Goal: Transaction & Acquisition: Purchase product/service

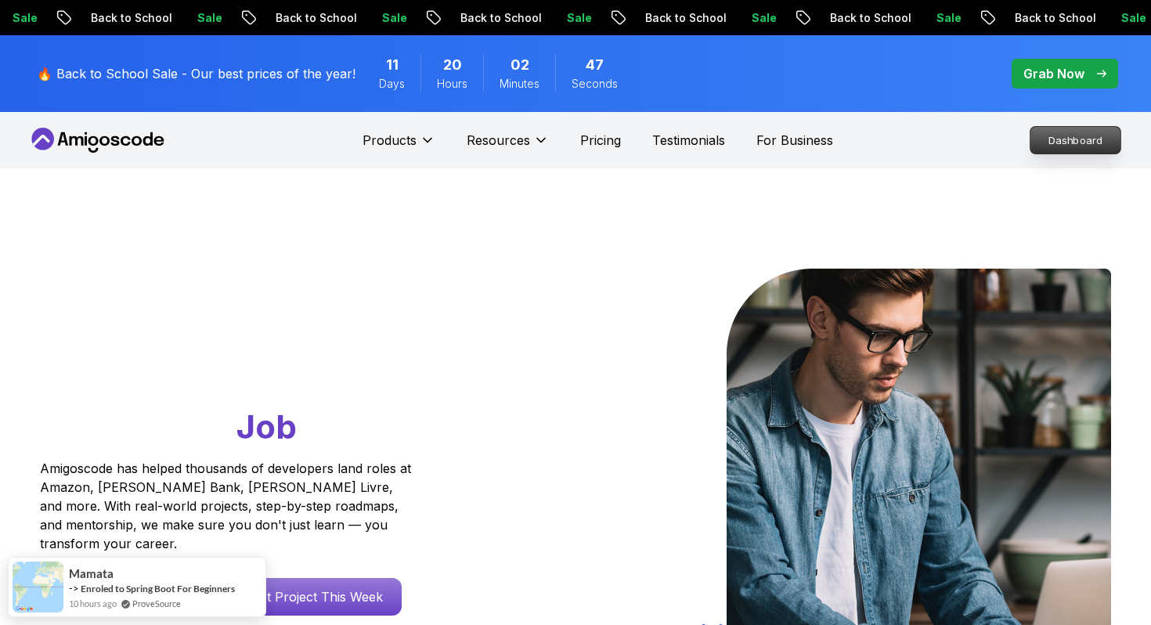
click at [1049, 139] on p "Dashboard" at bounding box center [1075, 140] width 90 height 27
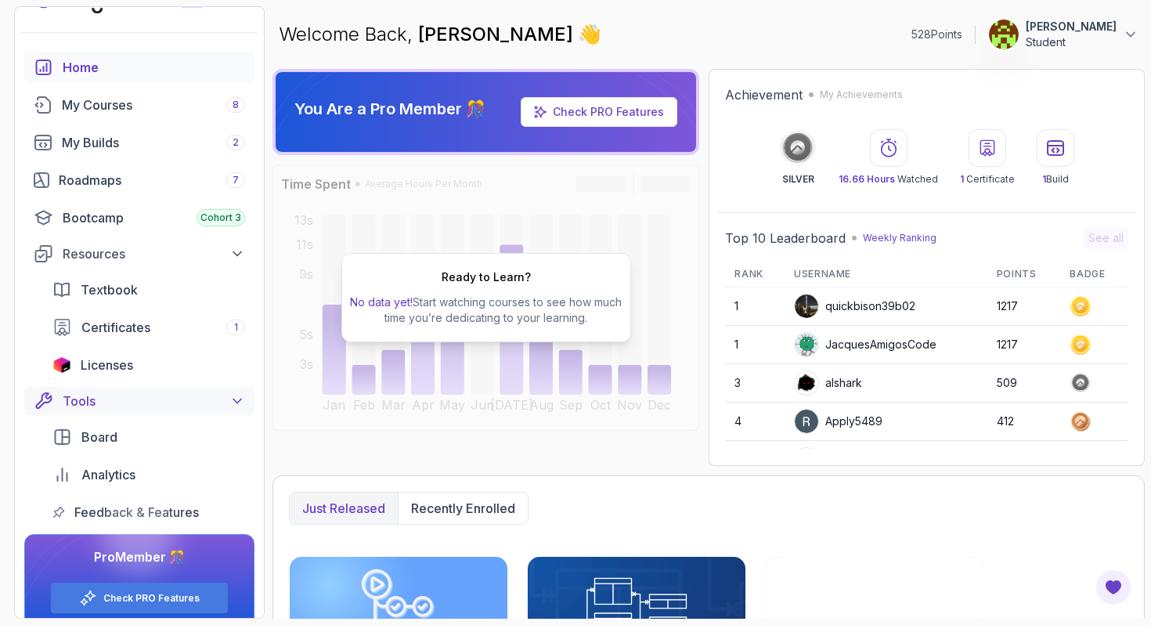
scroll to position [40, 0]
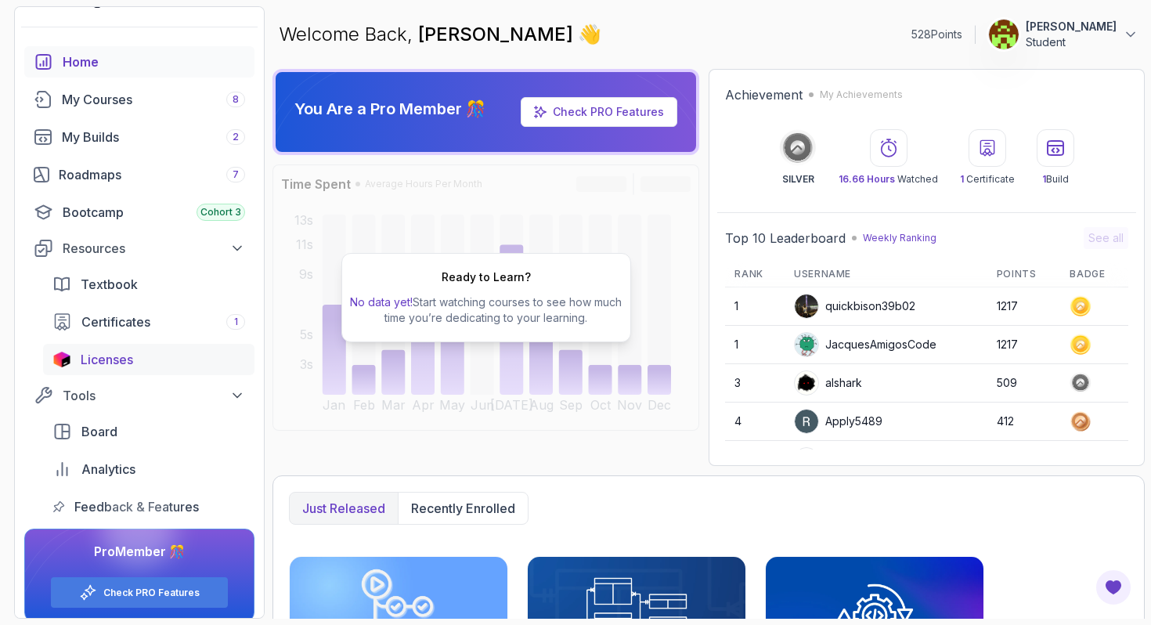
click at [154, 356] on div "Licenses" at bounding box center [163, 359] width 164 height 19
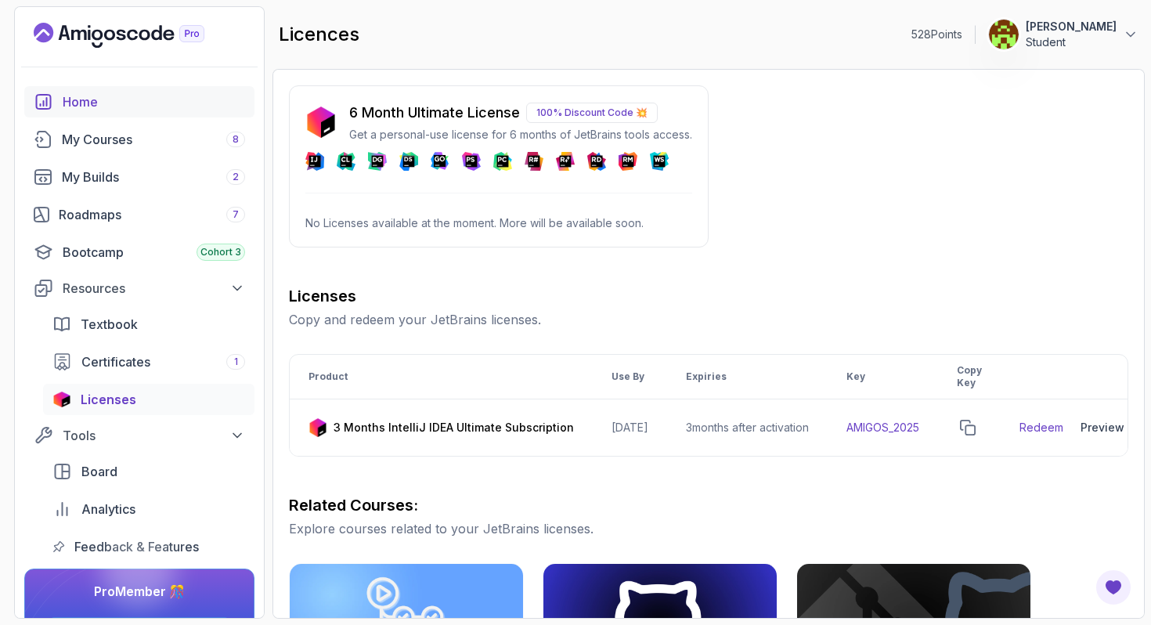
click at [131, 93] on div "Home" at bounding box center [154, 101] width 182 height 19
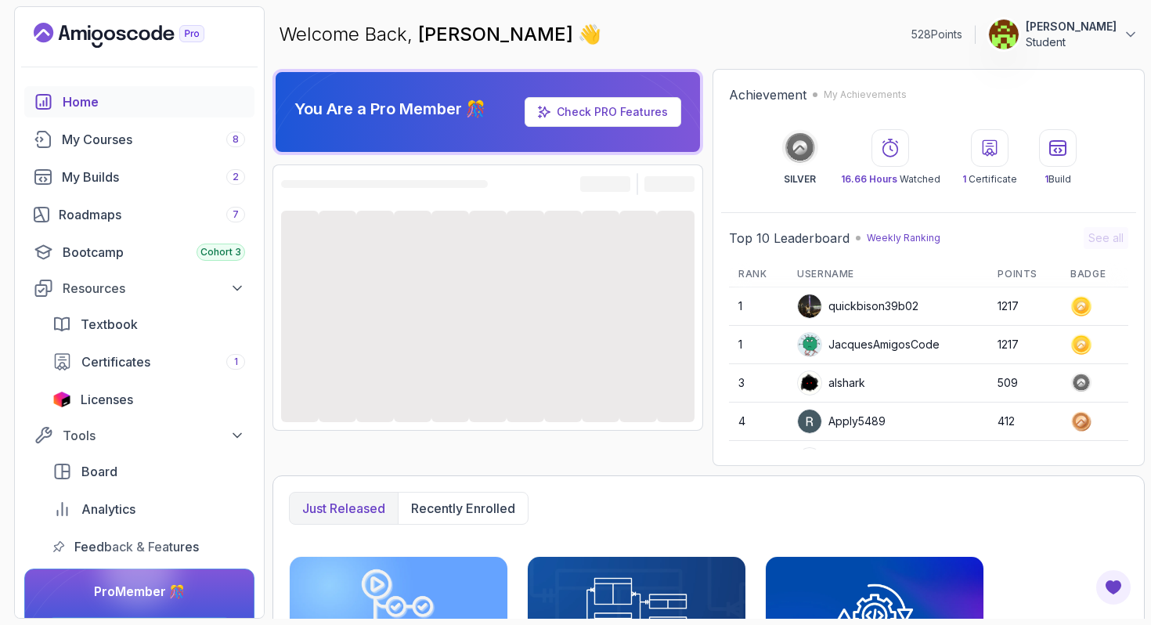
click at [1113, 42] on p "Student" at bounding box center [1071, 42] width 91 height 16
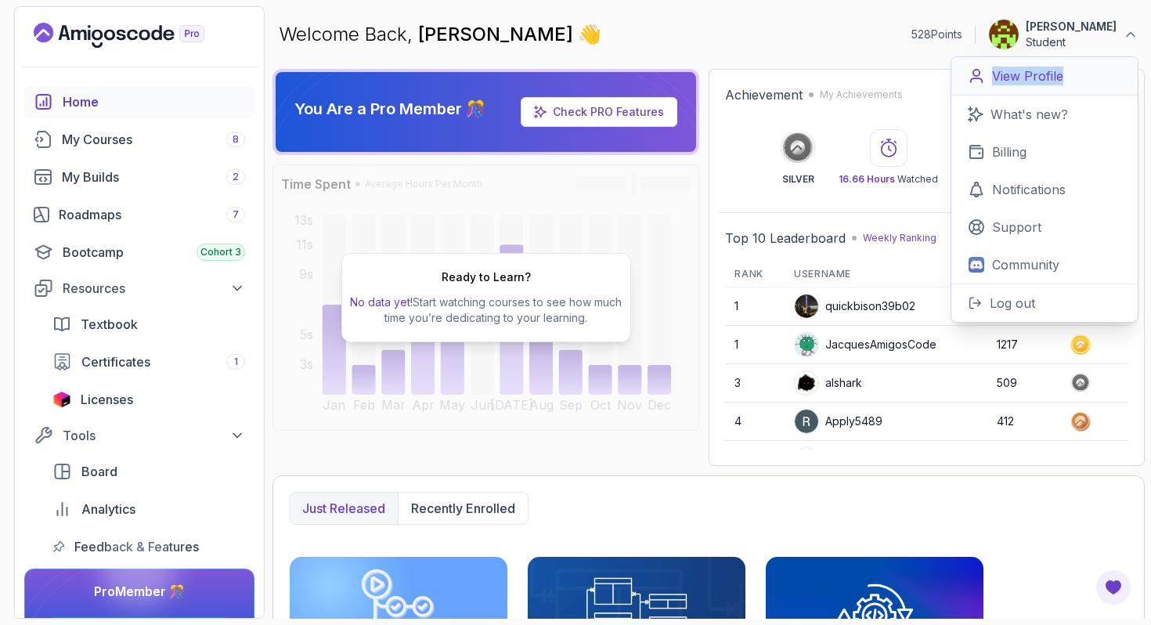
click at [980, 75] on icon at bounding box center [976, 75] width 17 height 17
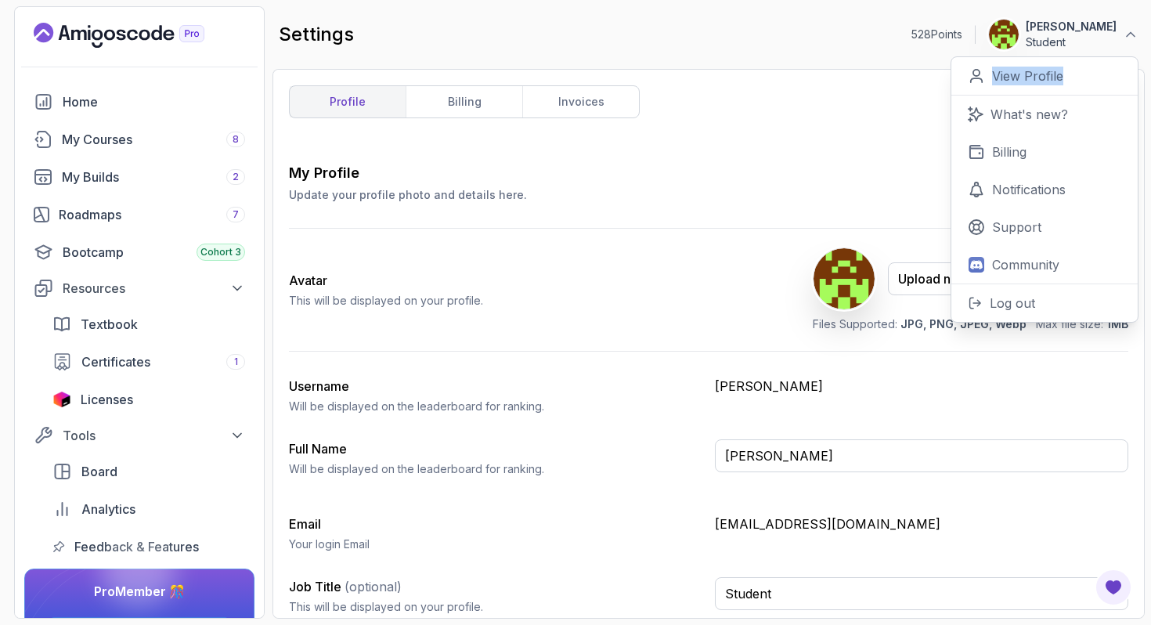
click at [637, 355] on div "My Profile Update your profile photo and details here. Save Avatar This will be…" at bounding box center [708, 394] width 839 height 465
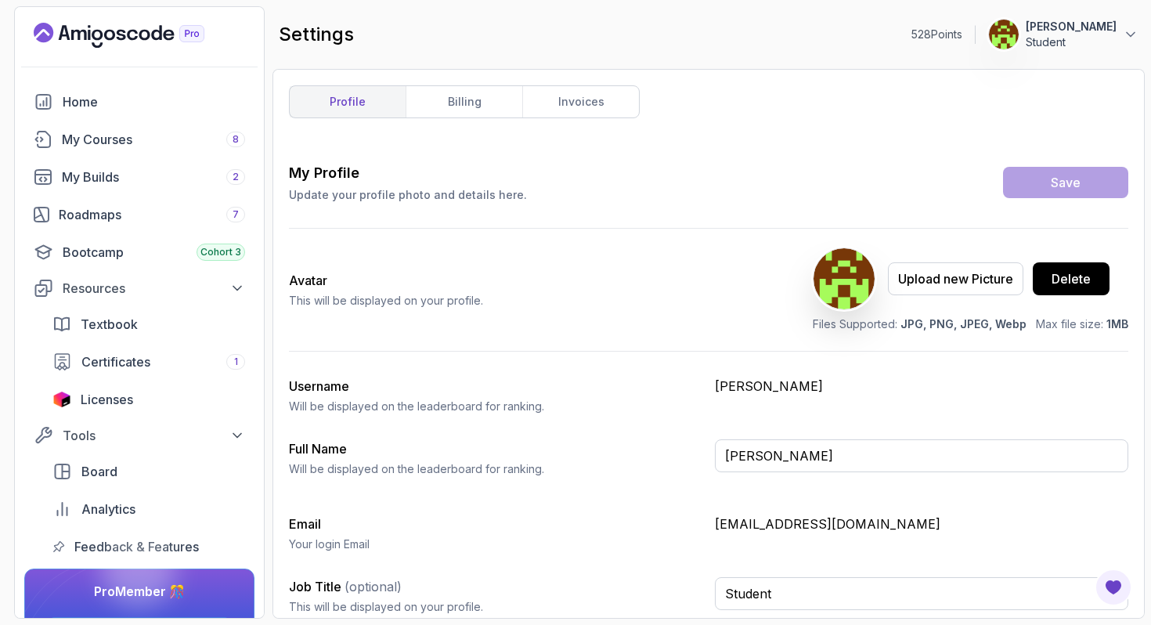
scroll to position [9, 0]
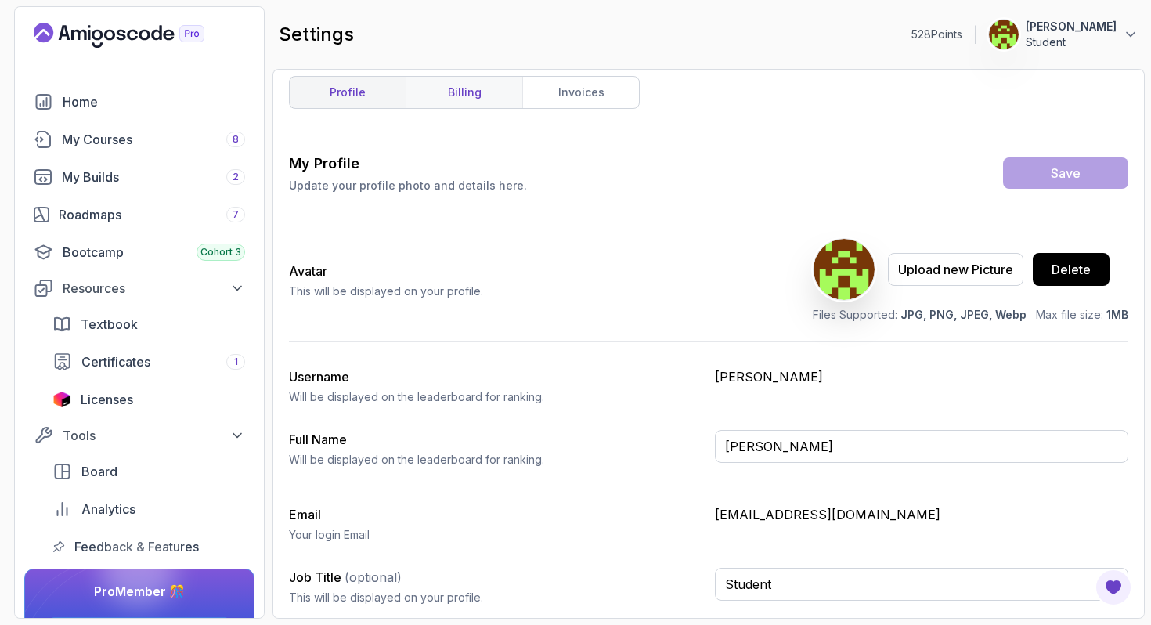
click at [490, 99] on link "billing" at bounding box center [464, 92] width 117 height 31
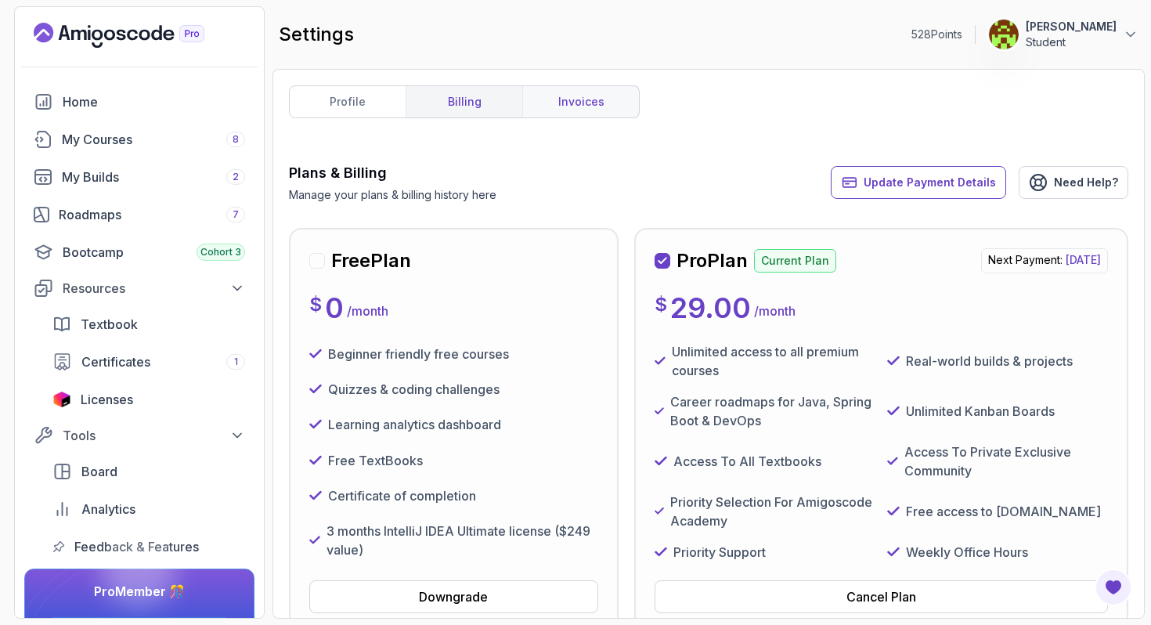
click at [578, 106] on link "invoices" at bounding box center [580, 101] width 117 height 31
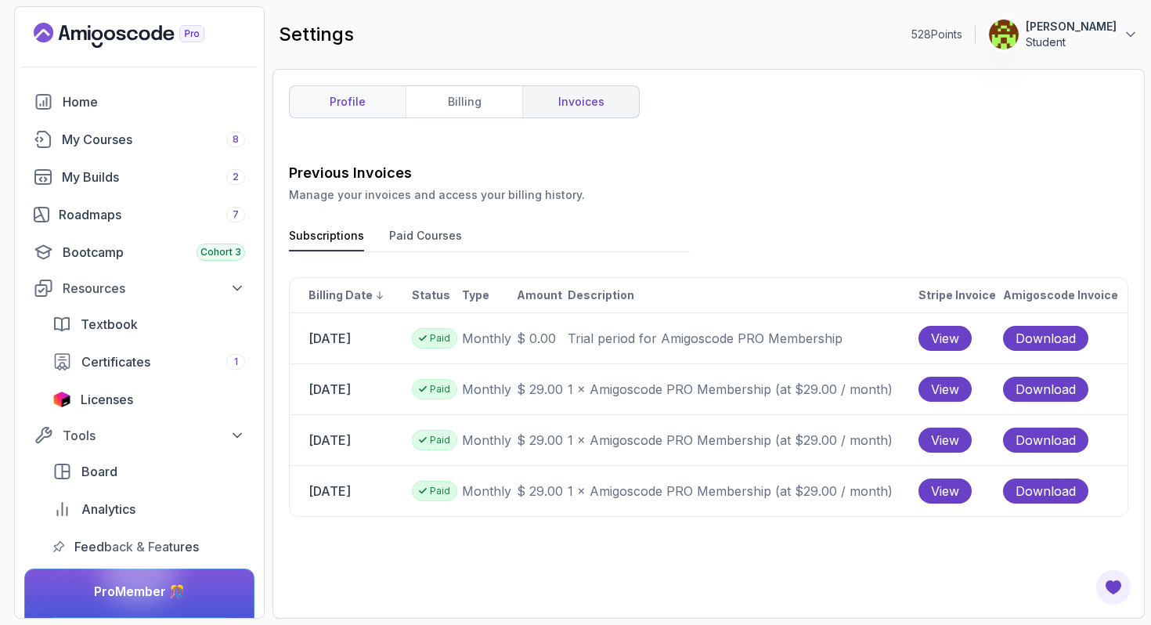
click at [365, 109] on link "profile" at bounding box center [348, 101] width 116 height 31
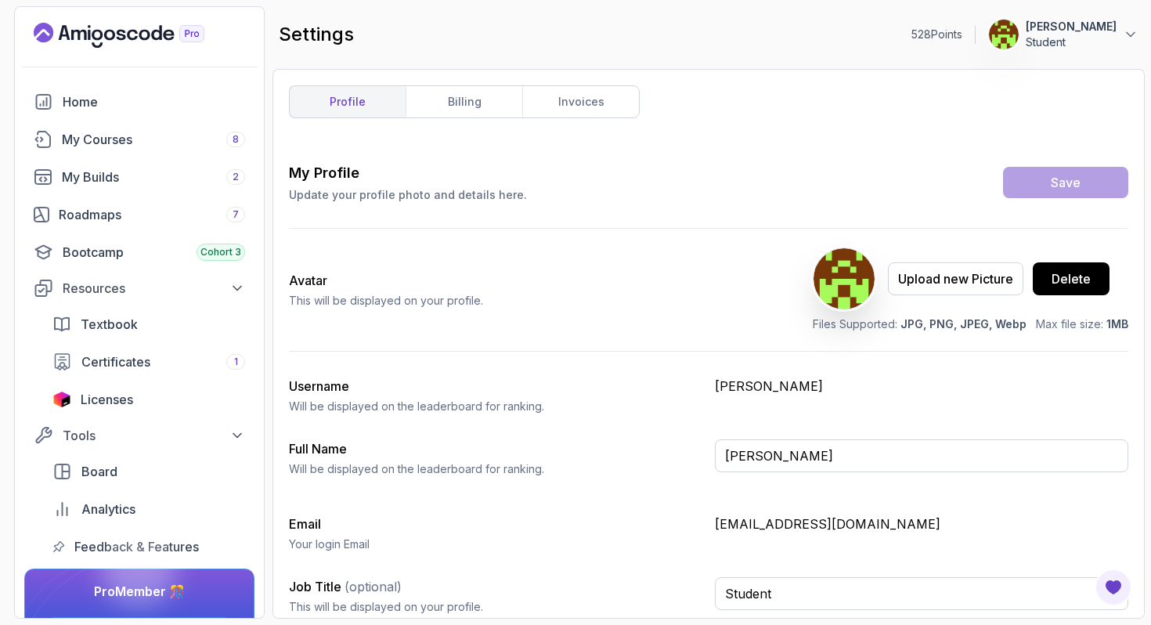
scroll to position [9, 0]
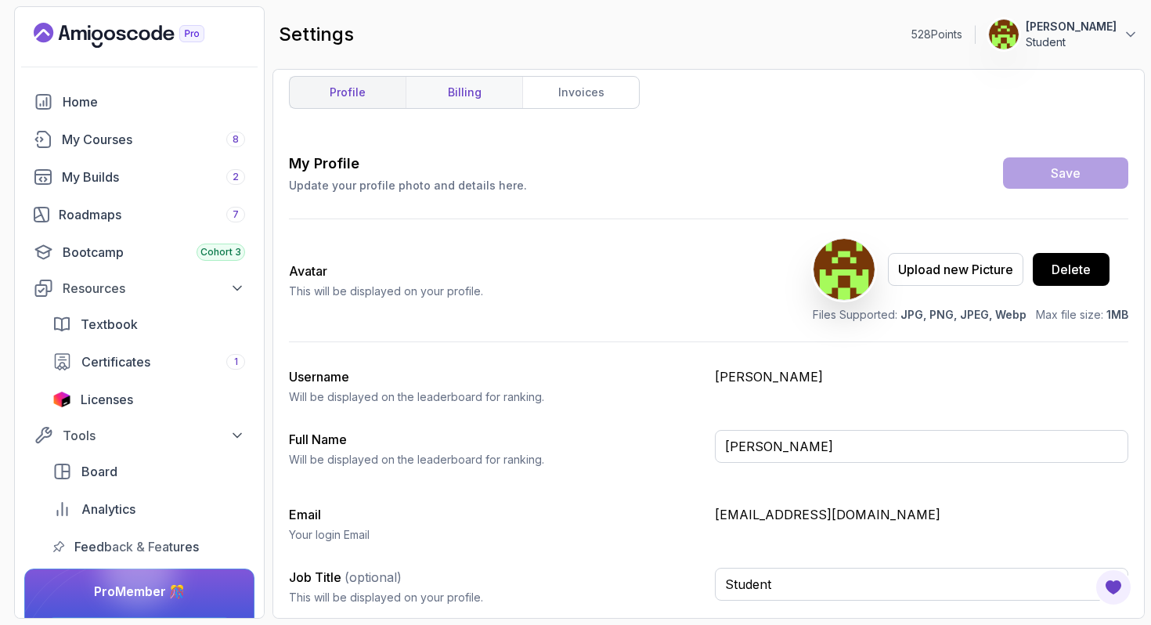
click at [473, 93] on link "billing" at bounding box center [464, 92] width 117 height 31
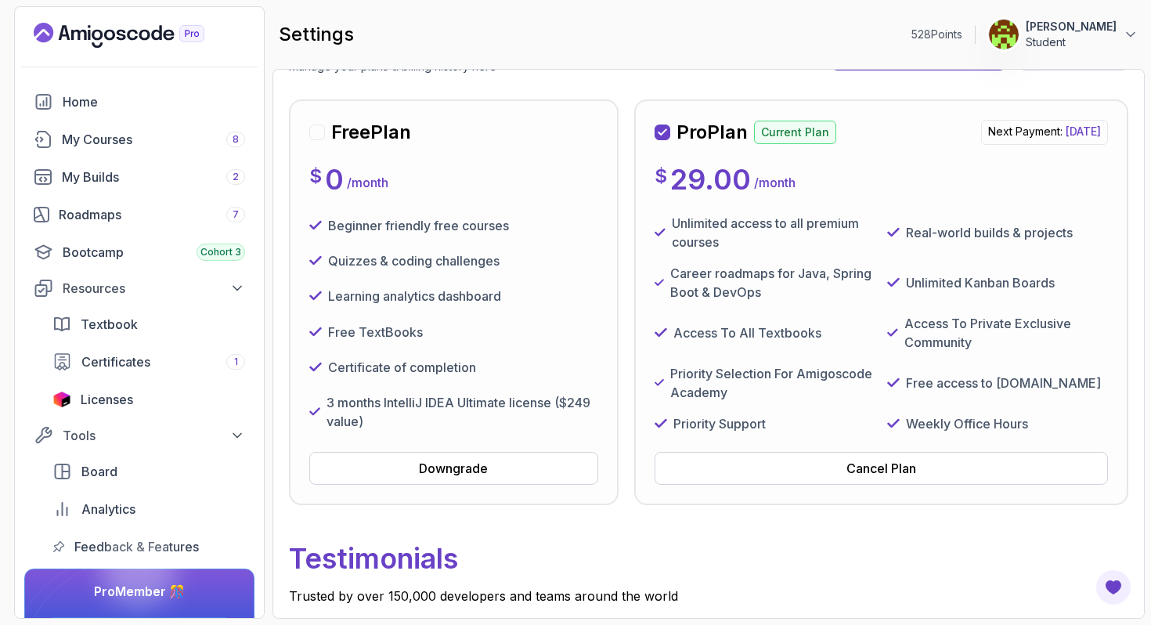
scroll to position [150, 0]
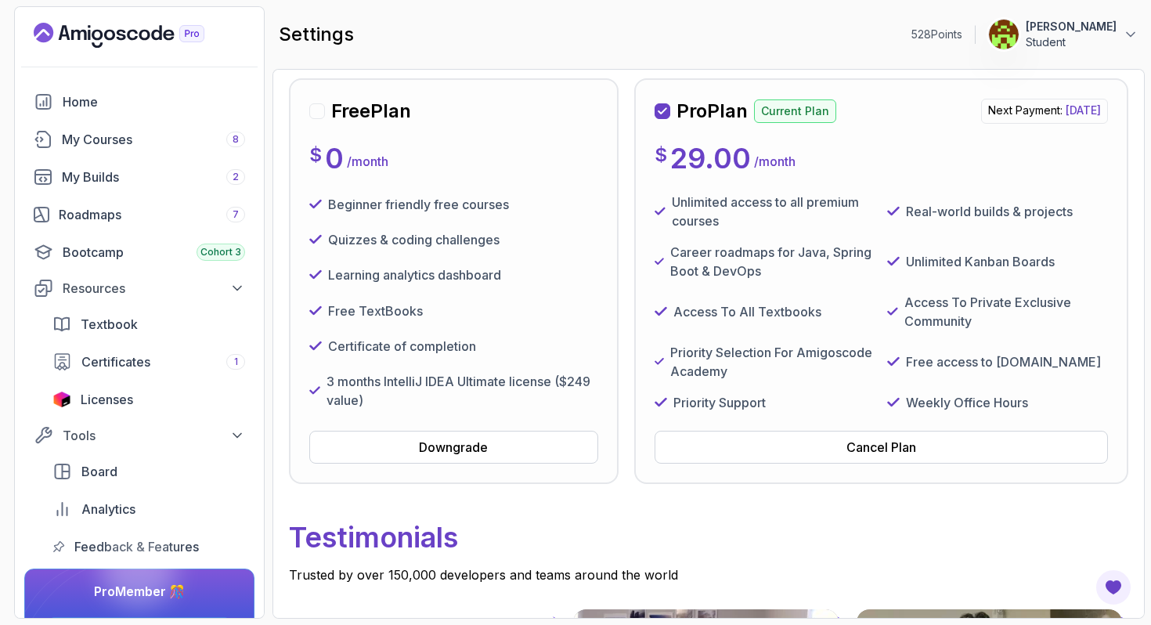
click at [810, 117] on p "Current Plan" at bounding box center [795, 110] width 82 height 23
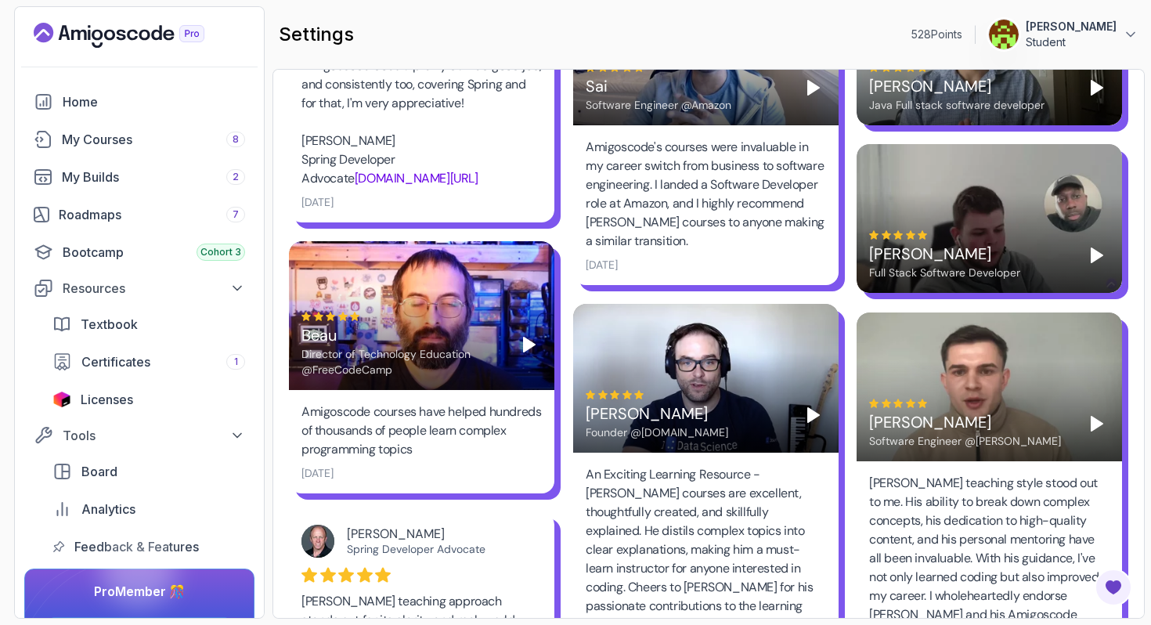
scroll to position [0, 0]
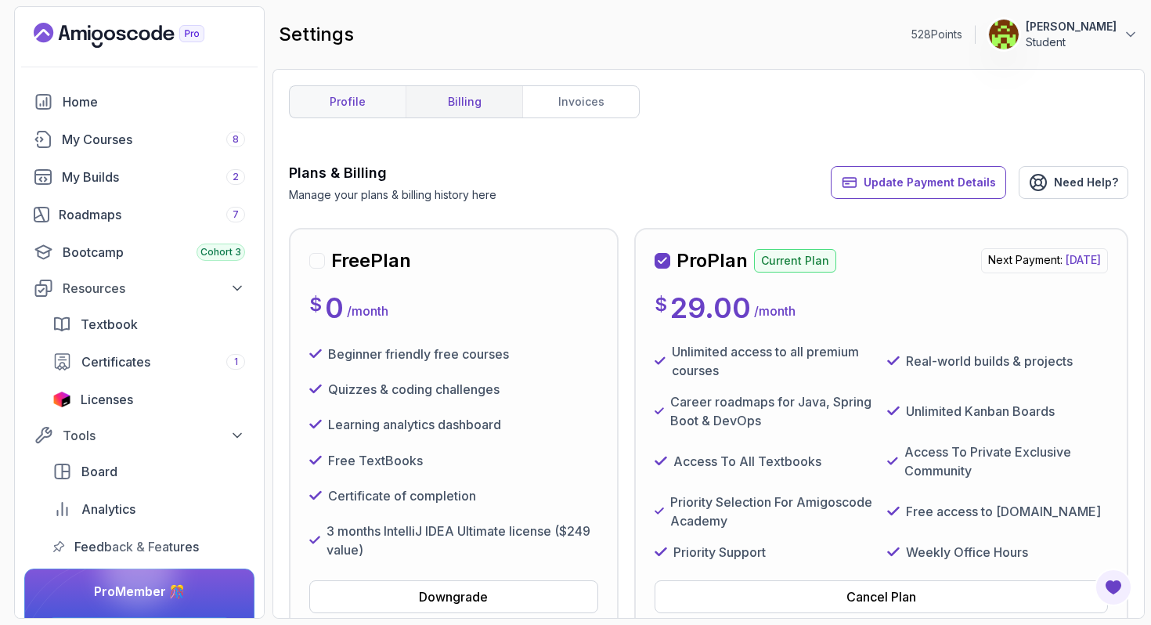
click at [380, 109] on link "profile" at bounding box center [348, 101] width 116 height 31
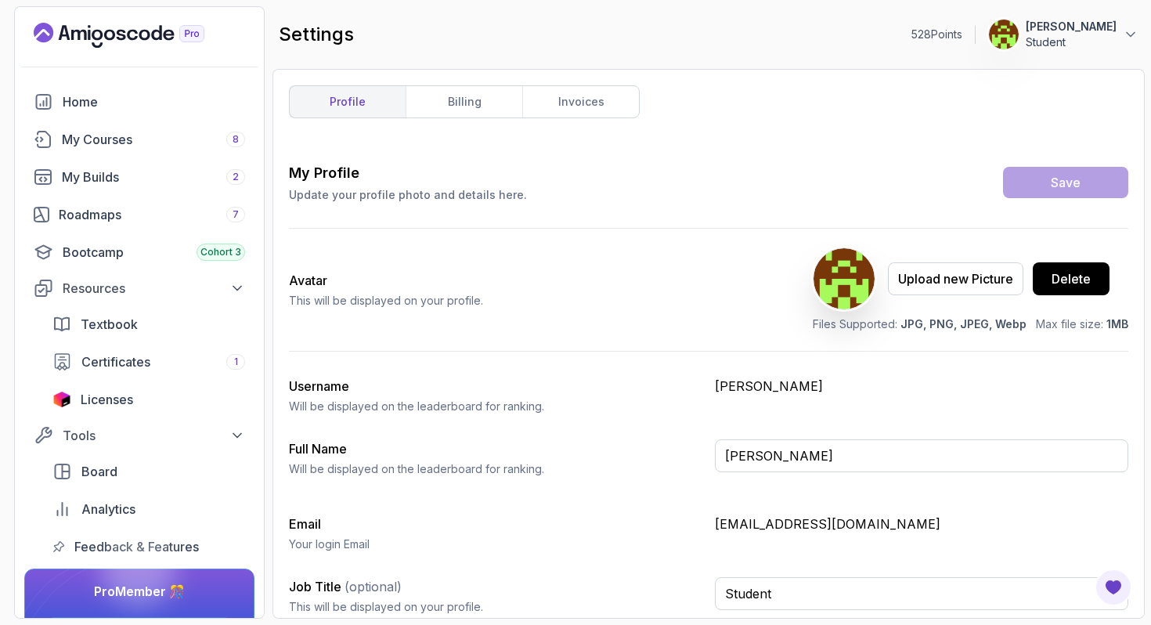
scroll to position [9, 0]
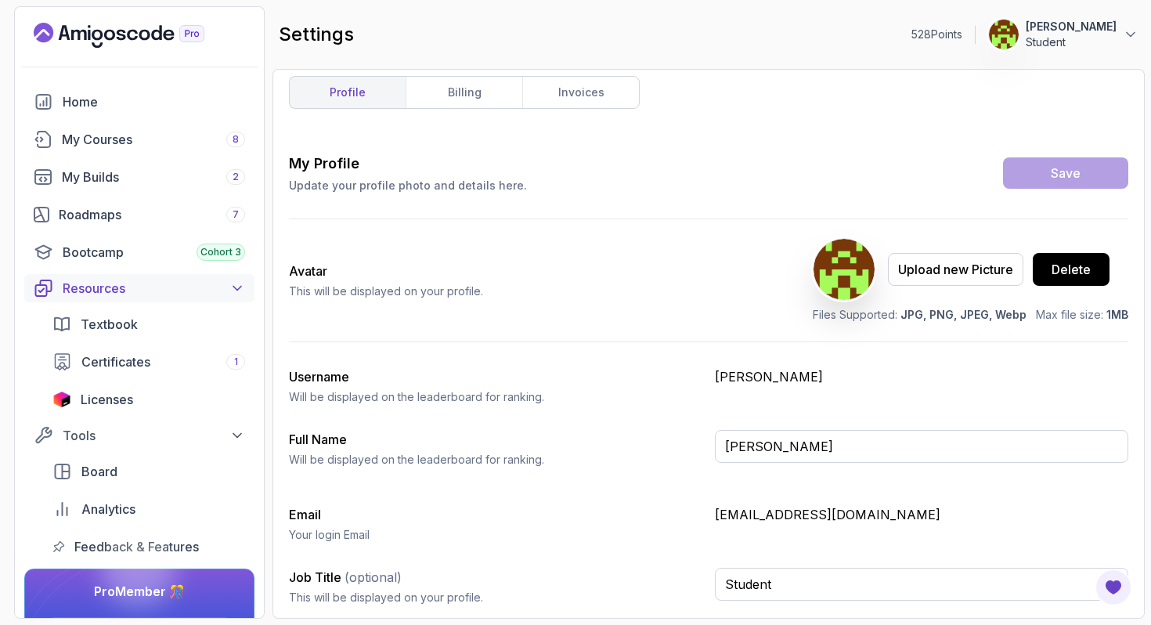
click at [124, 289] on div "Resources" at bounding box center [154, 288] width 182 height 19
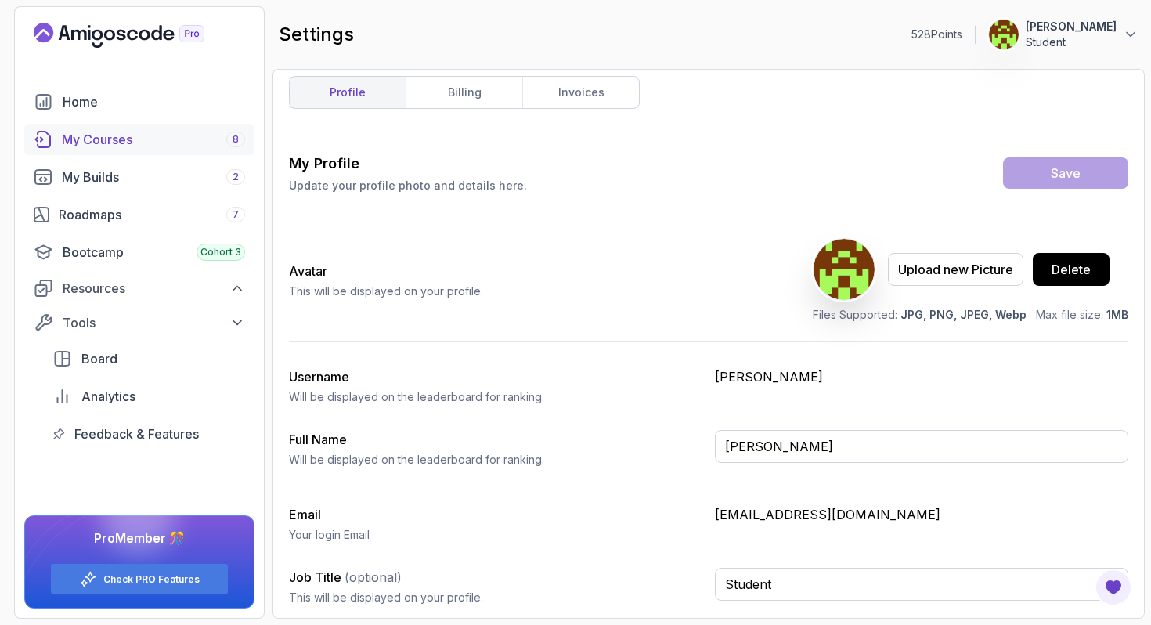
click at [115, 134] on div "My Courses 8" at bounding box center [153, 139] width 183 height 19
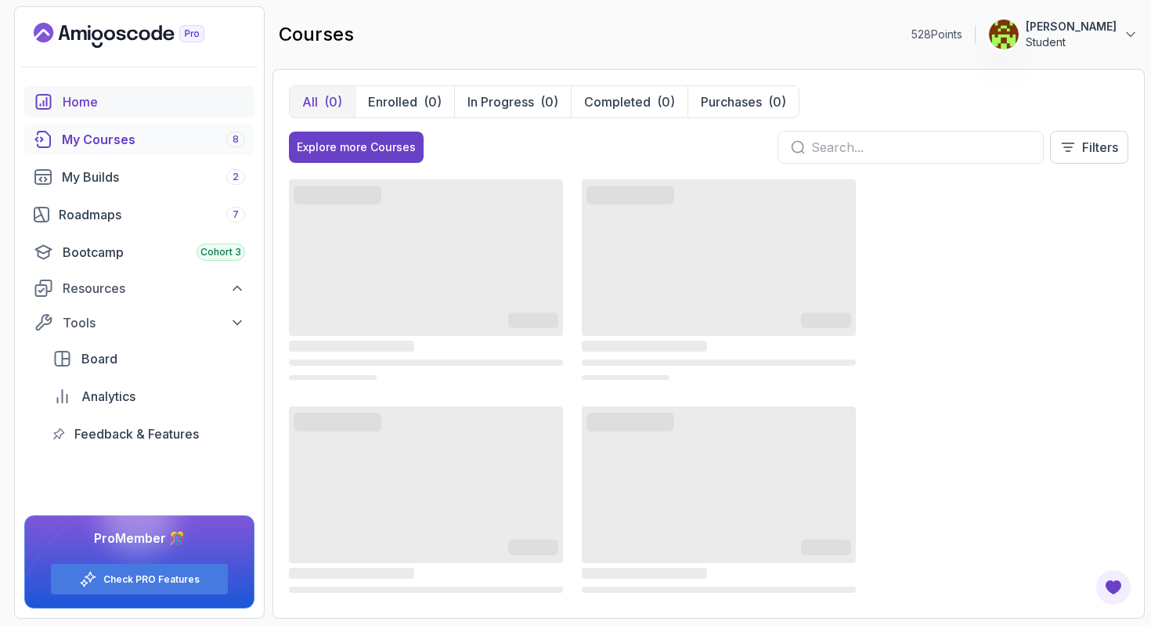
click at [110, 104] on div "Home" at bounding box center [154, 101] width 182 height 19
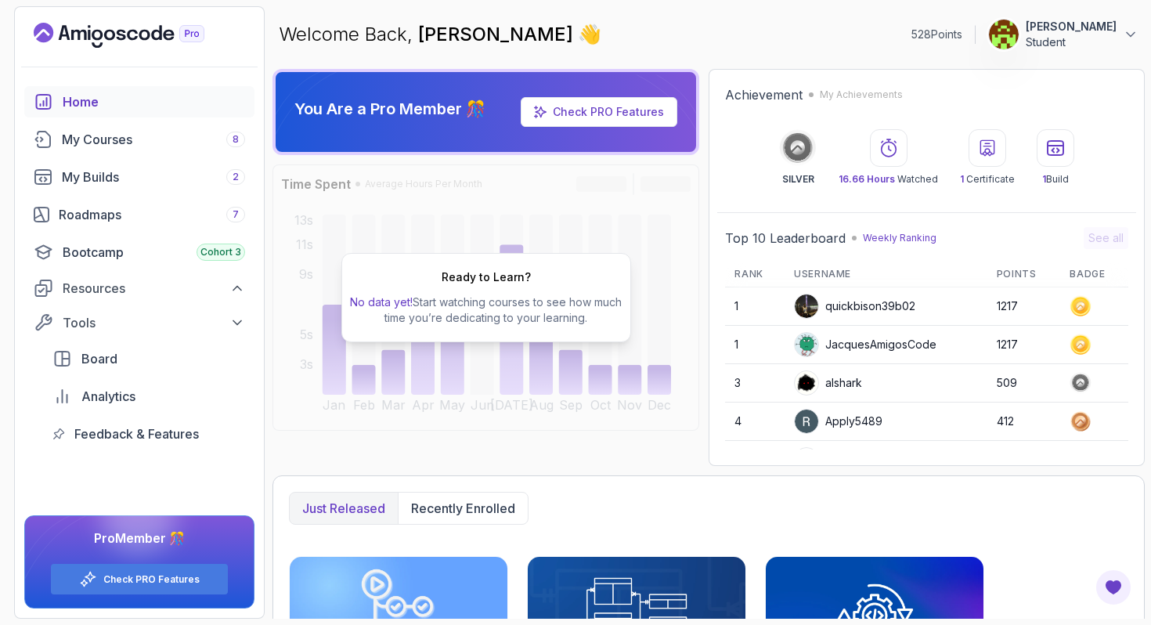
click at [561, 114] on link "Check PRO Features" at bounding box center [608, 111] width 111 height 13
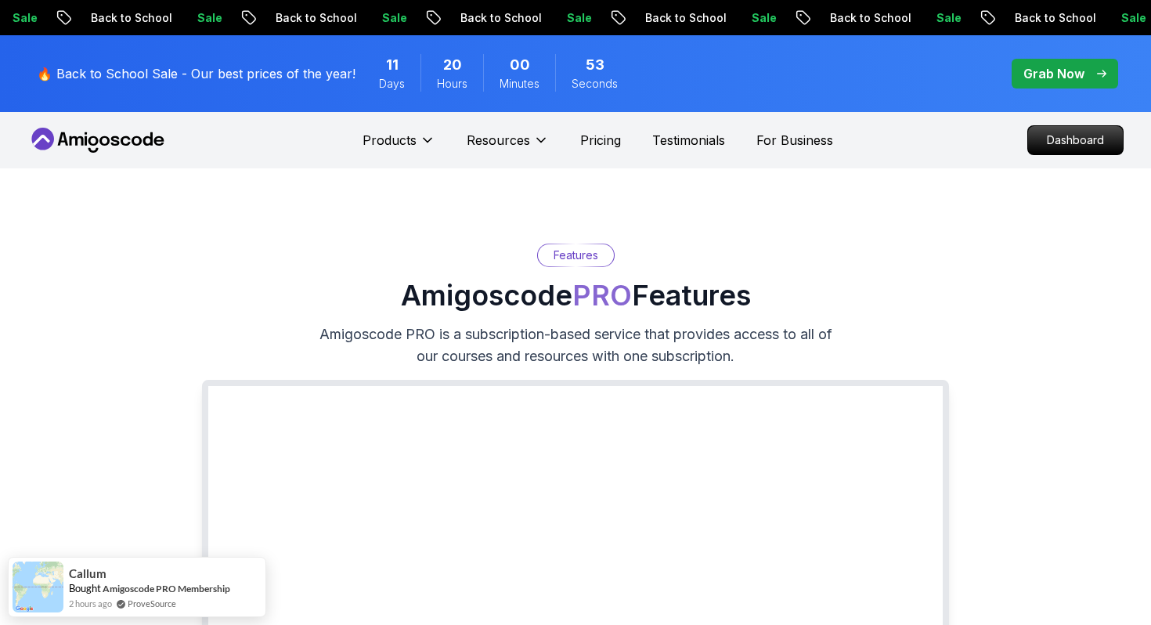
click at [1045, 75] on p "Grab Now" at bounding box center [1053, 73] width 61 height 19
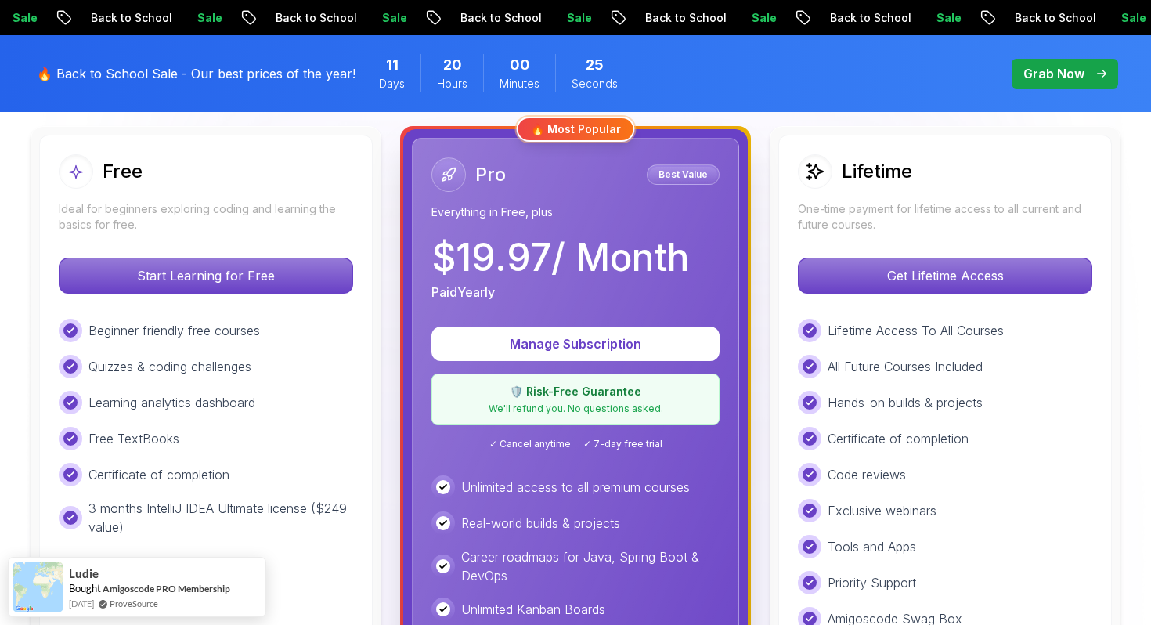
scroll to position [435, 0]
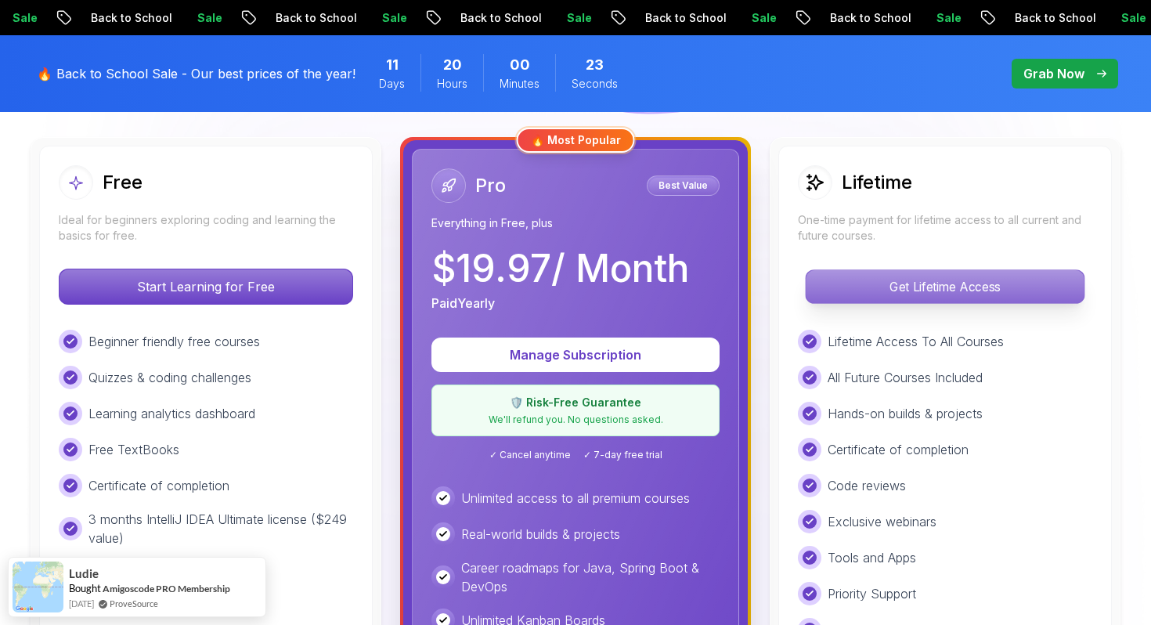
click at [935, 283] on p "Get Lifetime Access" at bounding box center [945, 286] width 278 height 33
